Goal: Information Seeking & Learning: Learn about a topic

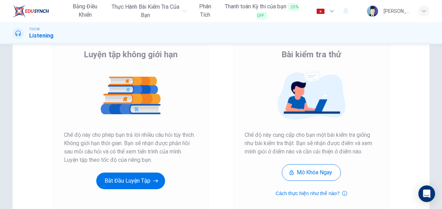
scroll to position [69, 0]
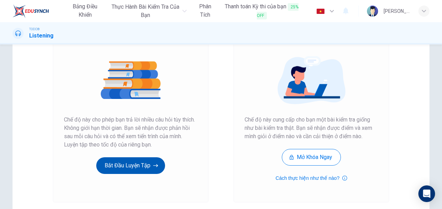
click at [150, 165] on button "Bắt đầu luyện tập" at bounding box center [130, 165] width 69 height 17
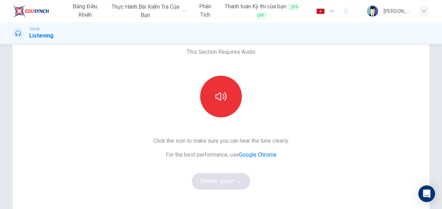
scroll to position [0, 0]
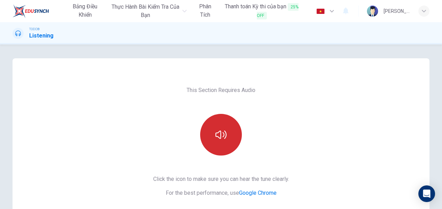
click at [221, 143] on button "button" at bounding box center [221, 135] width 42 height 42
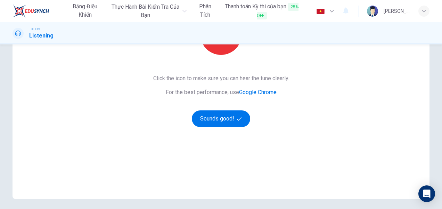
scroll to position [104, 0]
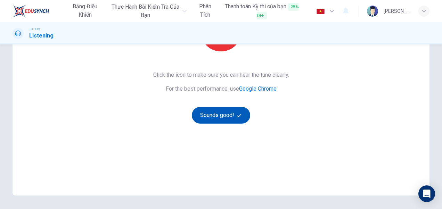
click at [229, 120] on button "Sounds good!" at bounding box center [221, 115] width 58 height 17
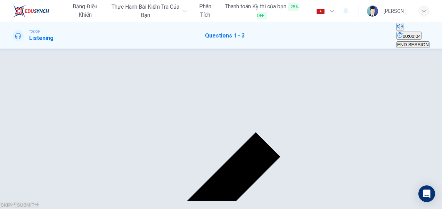
scroll to position [69, 0]
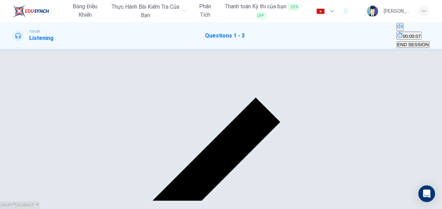
click at [396, 31] on button "Mute" at bounding box center [399, 27] width 7 height 8
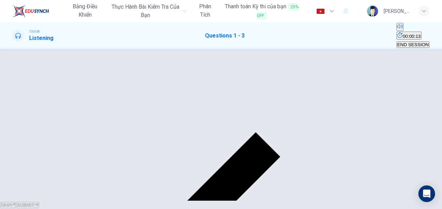
scroll to position [0, 0]
click at [17, 34] on input "checkbox" at bounding box center [14, 32] width 5 height 5
checkbox input "true"
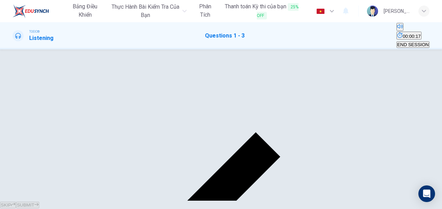
type input "2"
click at [17, 34] on input "checkbox" at bounding box center [14, 32] width 5 height 5
checkbox input "false"
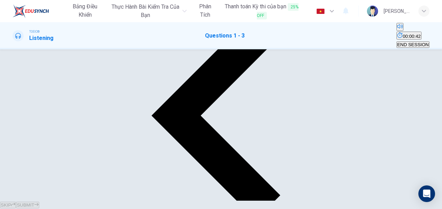
scroll to position [170, 0]
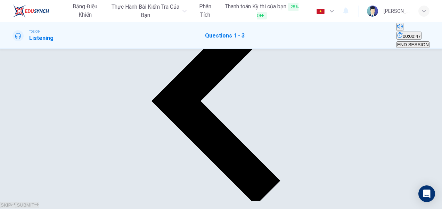
click at [34, 202] on span "SUBMIT" at bounding box center [25, 204] width 17 height 5
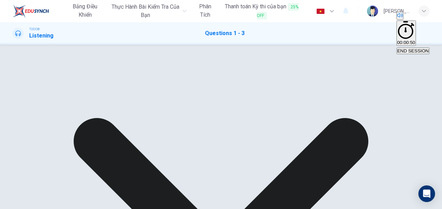
scroll to position [170, 0]
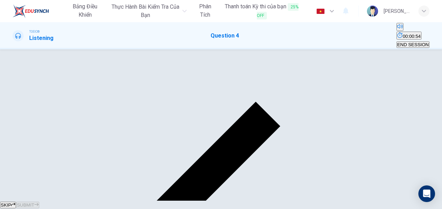
scroll to position [69, 0]
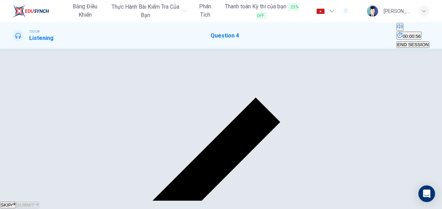
click at [406, 42] on span "END SESSION" at bounding box center [413, 44] width 32 height 5
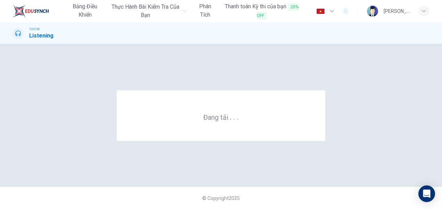
scroll to position [0, 0]
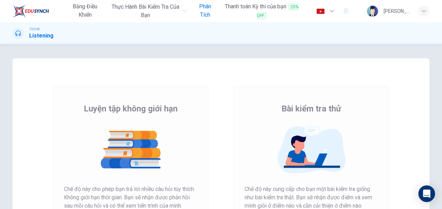
click at [211, 17] on span "Phân tích" at bounding box center [205, 10] width 21 height 17
